Goal: Navigation & Orientation: Find specific page/section

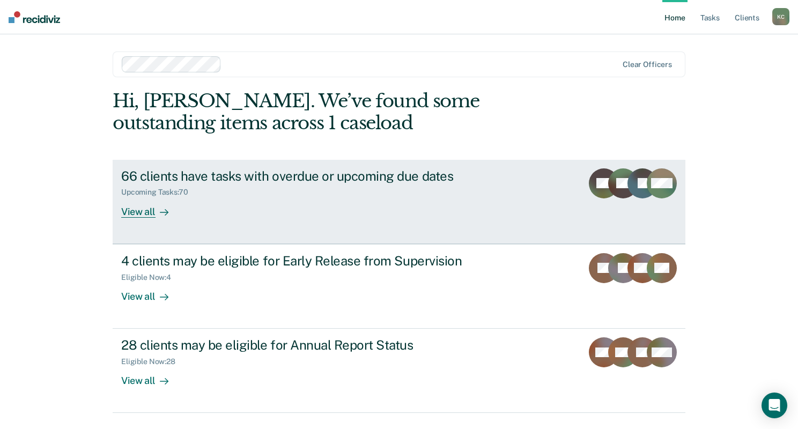
click at [151, 209] on div "View all" at bounding box center [151, 207] width 60 height 21
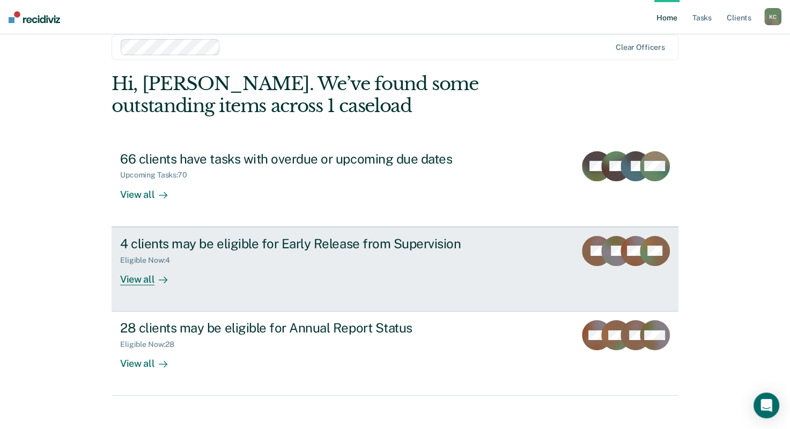
scroll to position [26, 0]
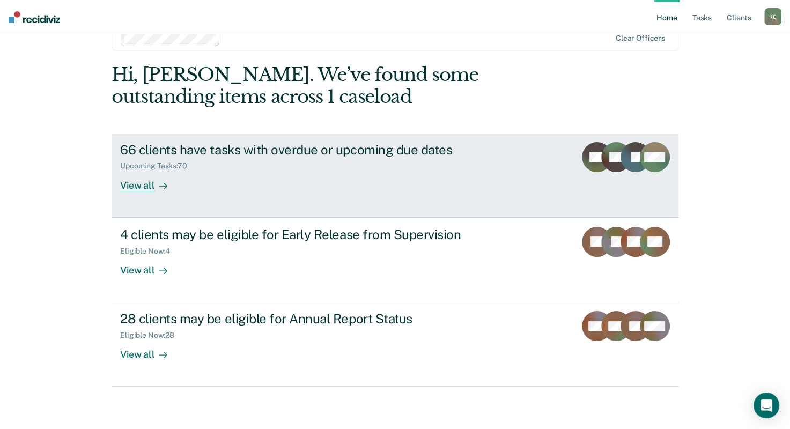
click at [154, 187] on div at bounding box center [160, 185] width 13 height 12
